Goal: Information Seeking & Learning: Learn about a topic

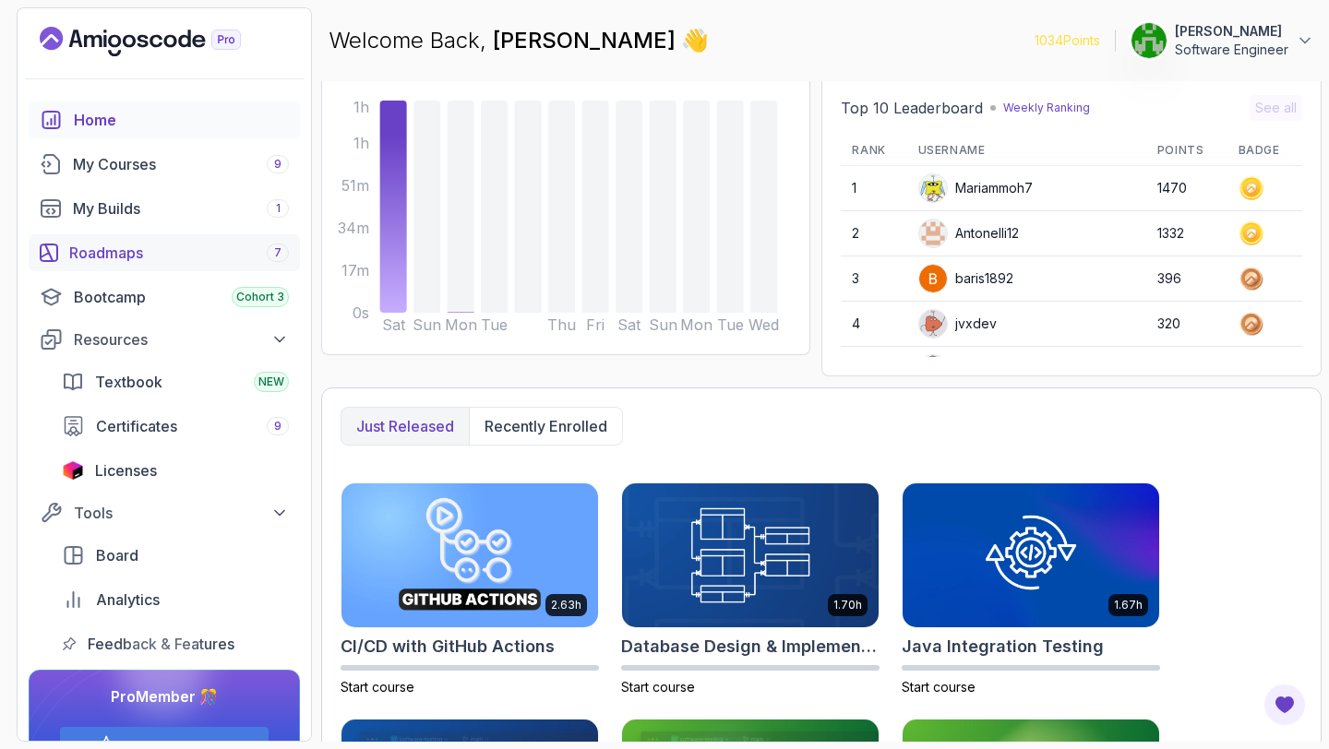
click at [160, 252] on div "Roadmaps 7" at bounding box center [179, 253] width 220 height 22
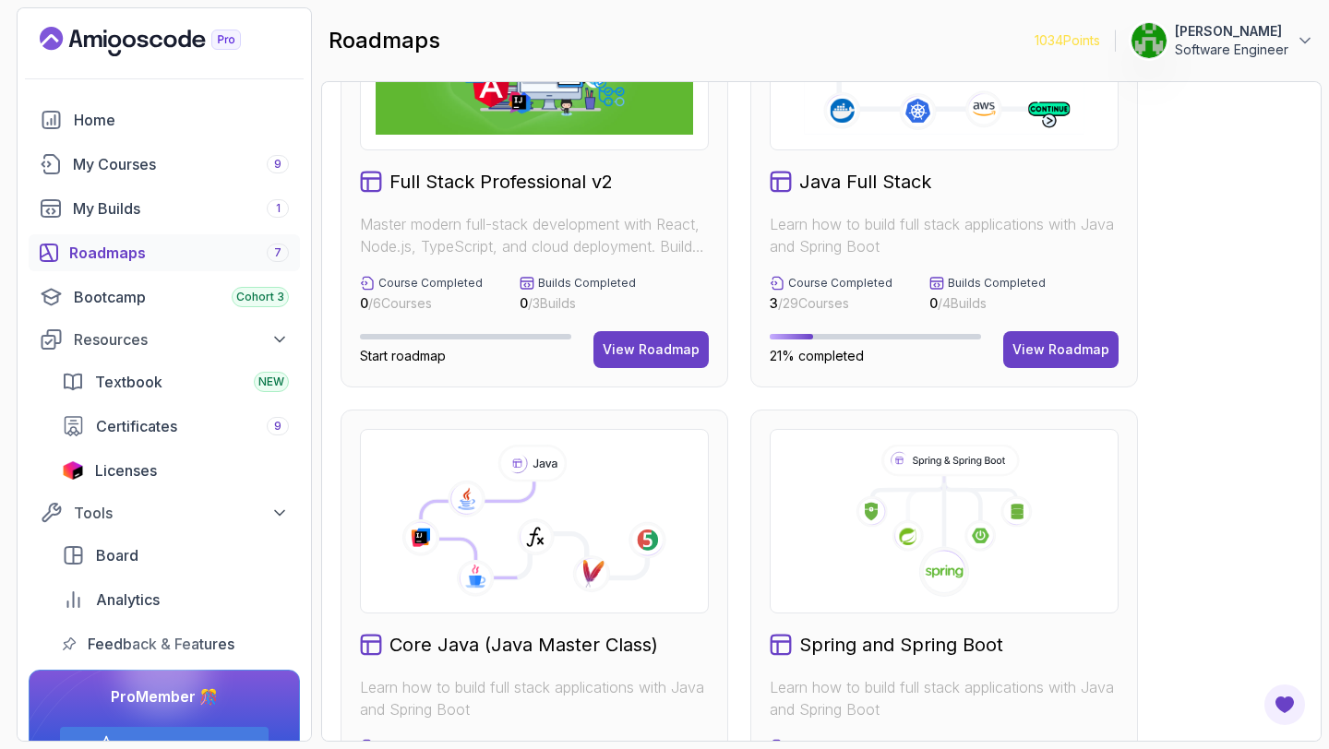
scroll to position [341, 0]
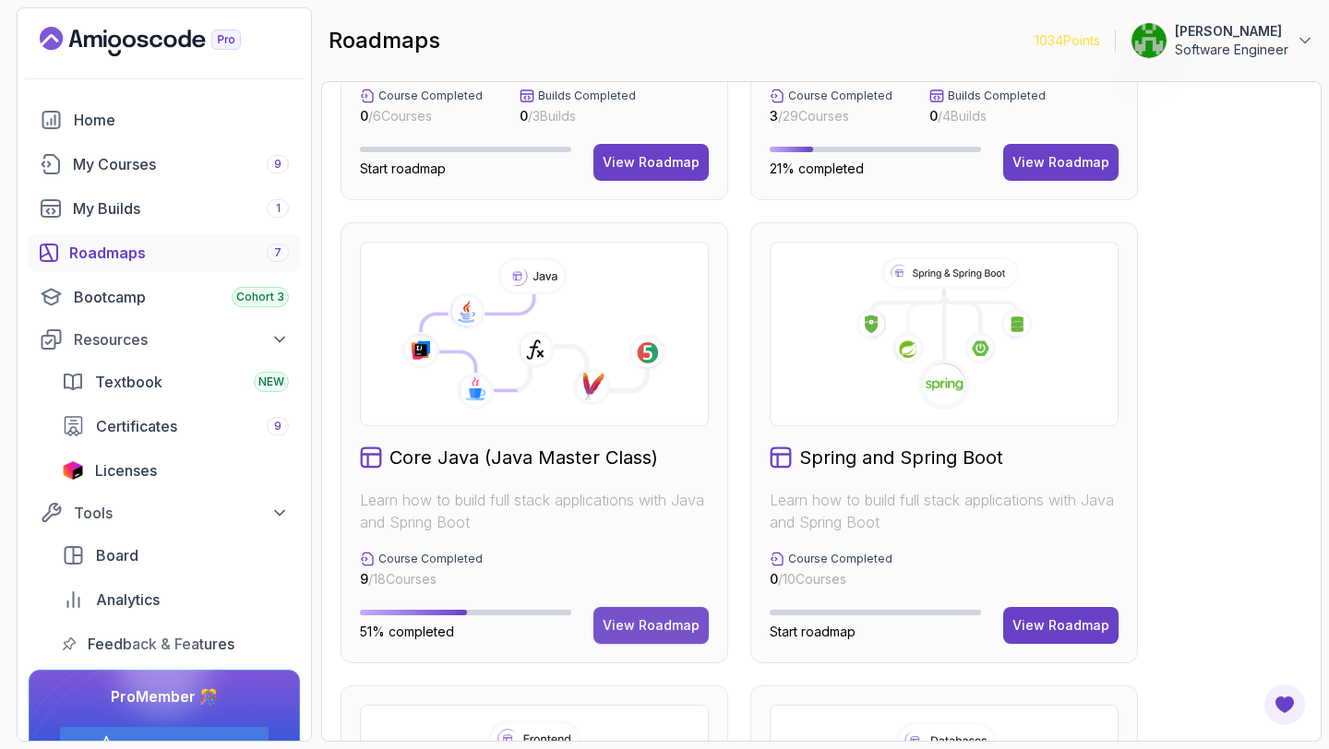
click at [680, 626] on div "View Roadmap" at bounding box center [651, 626] width 97 height 18
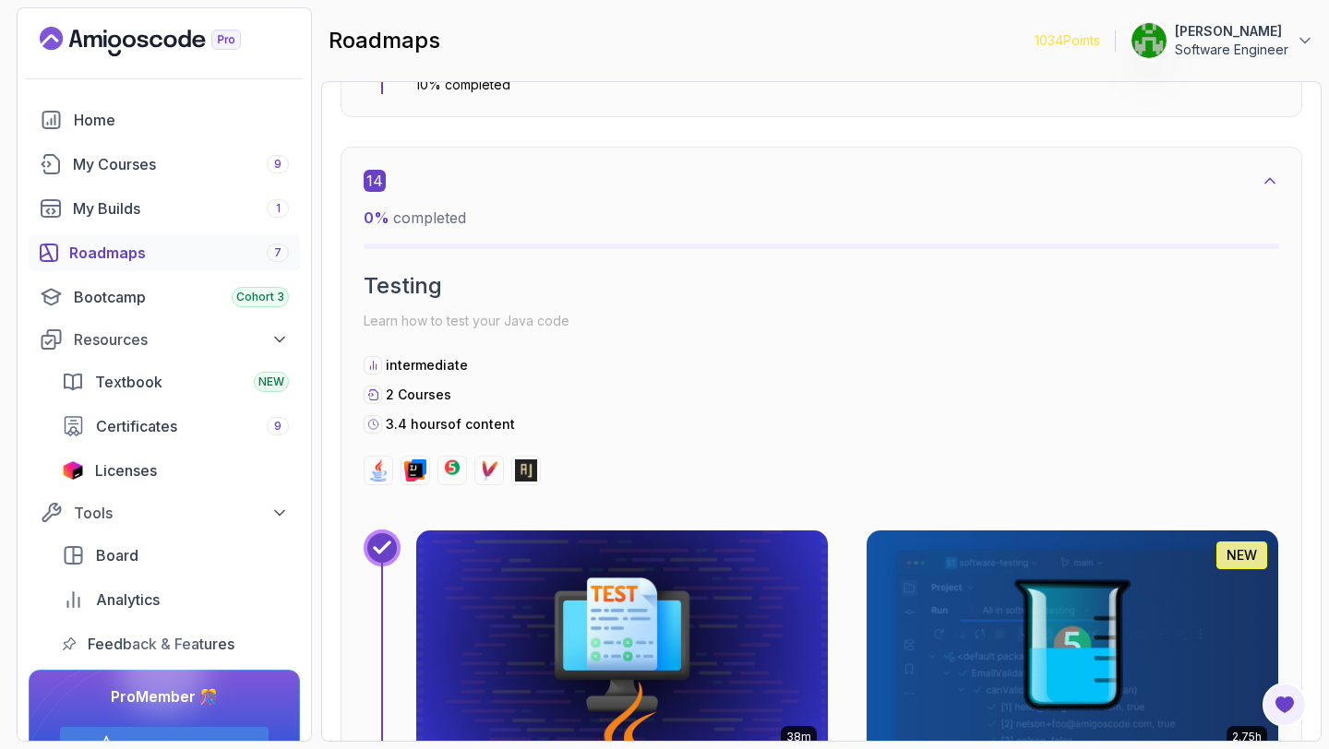
scroll to position [10232, 0]
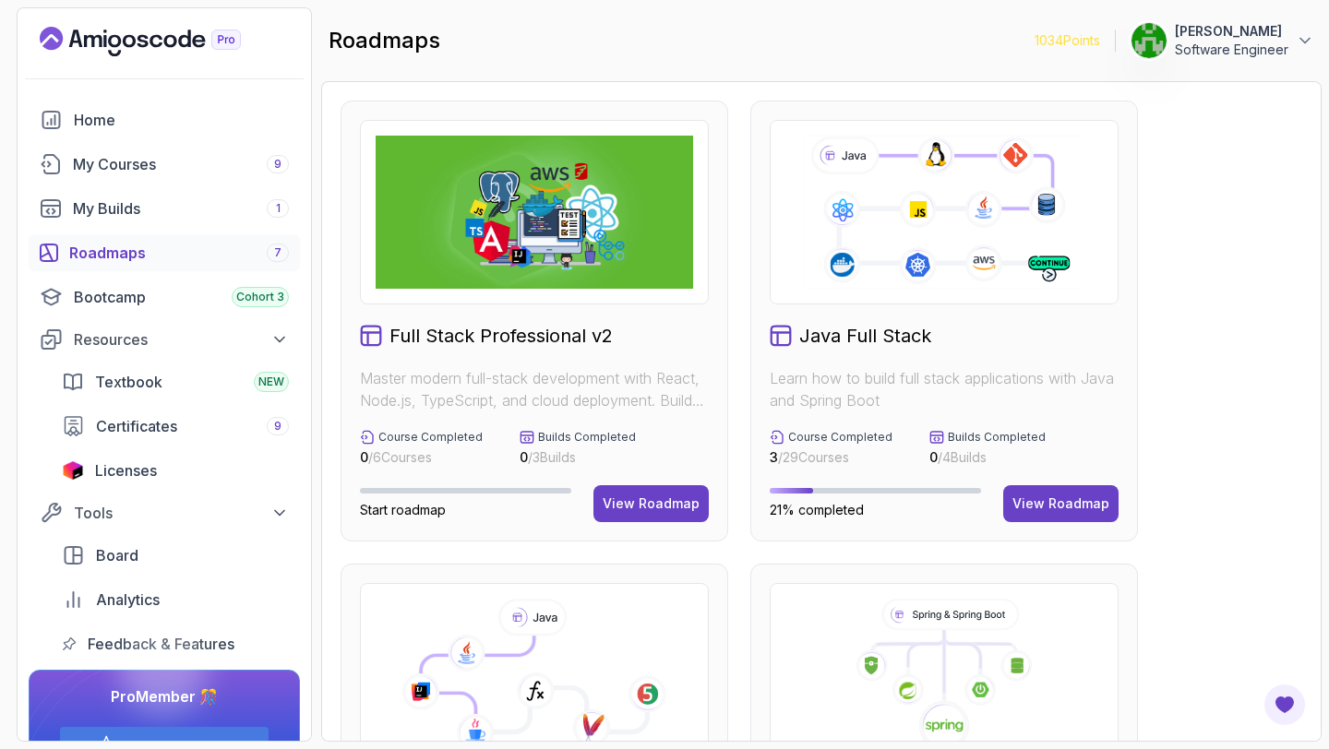
scroll to position [290, 0]
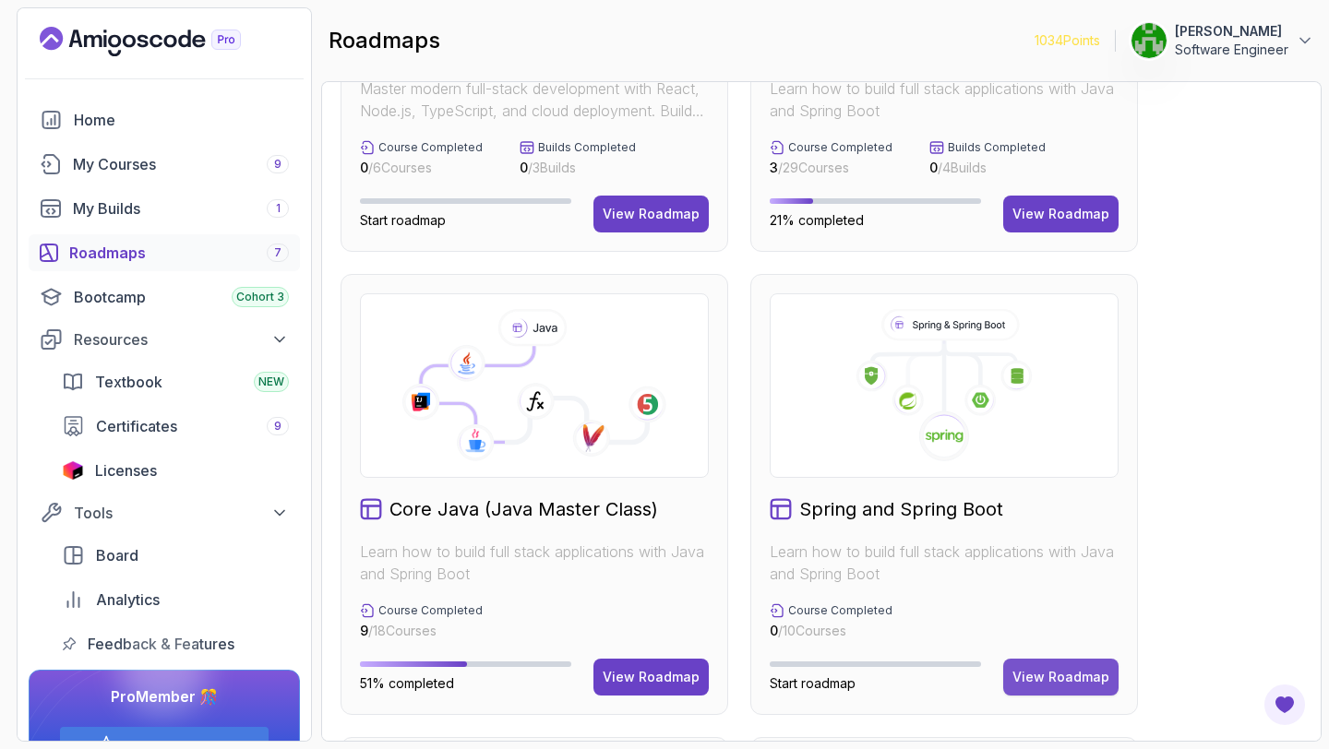
click at [1072, 675] on div "View Roadmap" at bounding box center [1060, 677] width 97 height 18
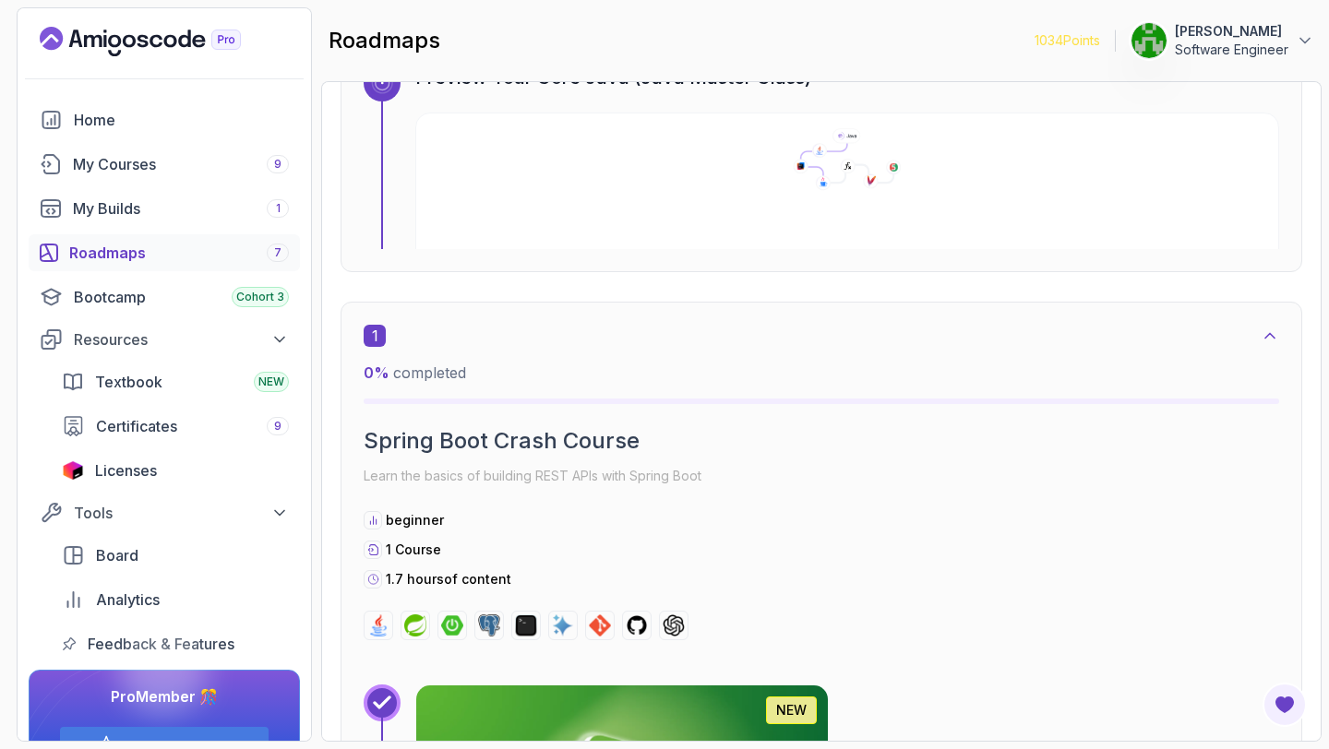
scroll to position [18, 0]
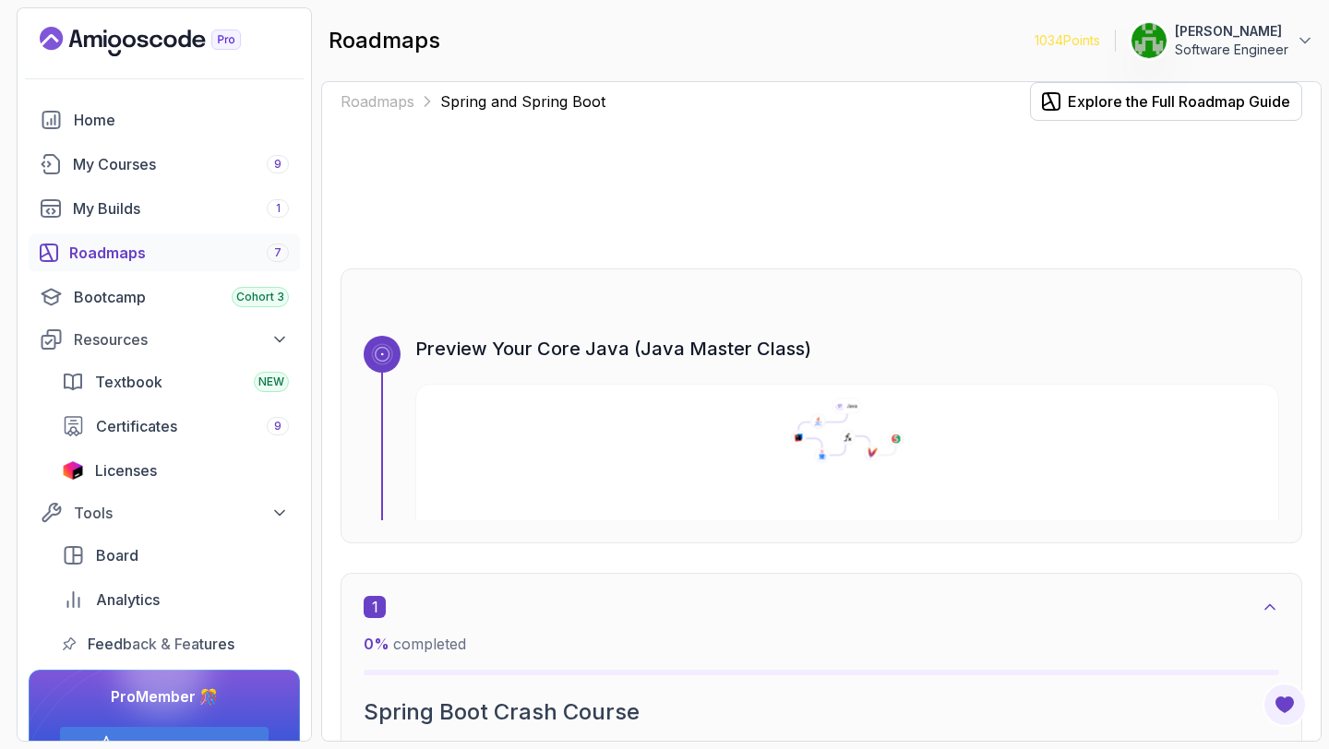
click at [853, 437] on icon at bounding box center [848, 438] width 17 height 16
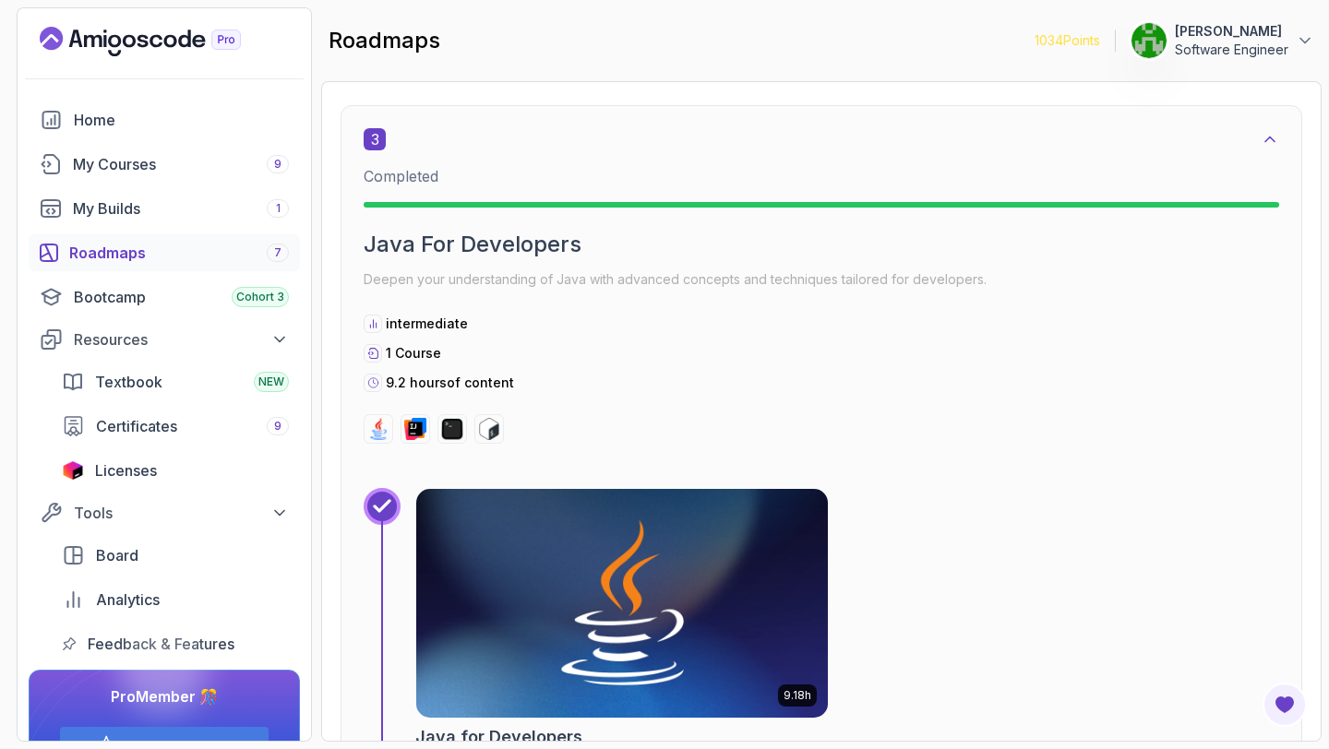
scroll to position [1983, 0]
